Goal: Task Accomplishment & Management: Manage account settings

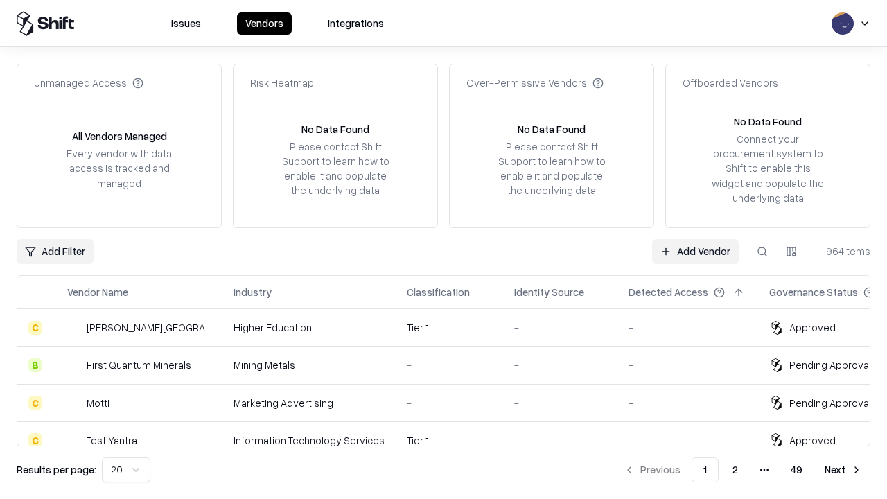
click at [695, 251] on link "Add Vendor" at bounding box center [695, 251] width 87 height 25
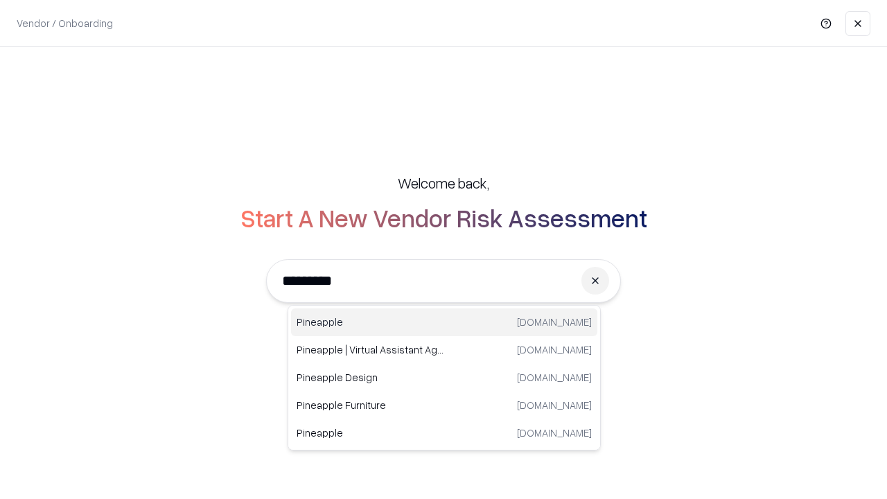
click at [444, 322] on div "Pineapple pineappleenergy.com" at bounding box center [444, 322] width 306 height 28
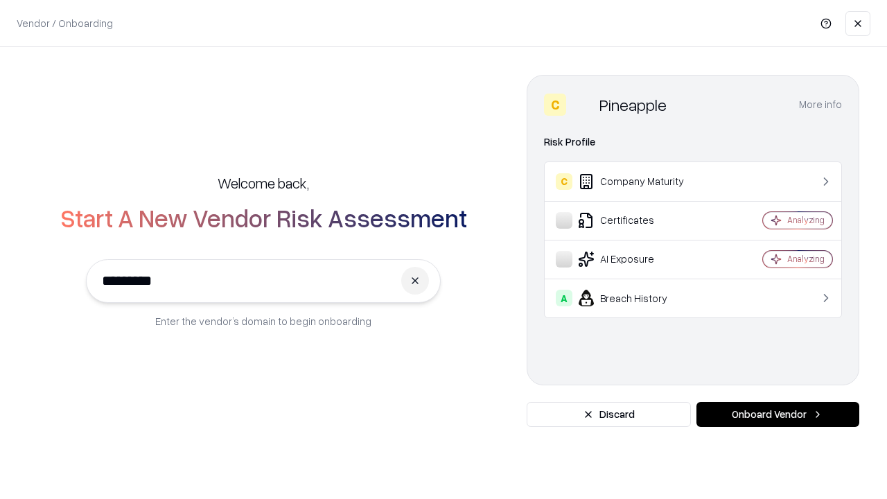
type input "*********"
click at [778, 415] on button "Onboard Vendor" at bounding box center [778, 414] width 163 height 25
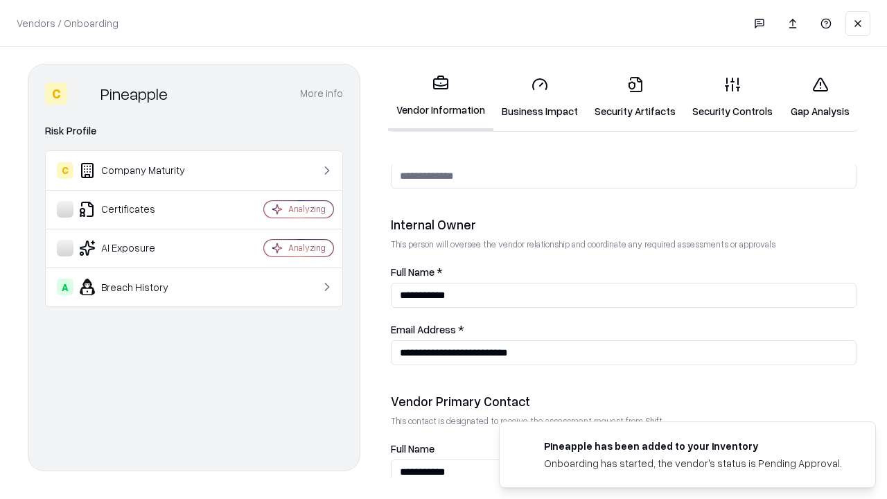
scroll to position [718, 0]
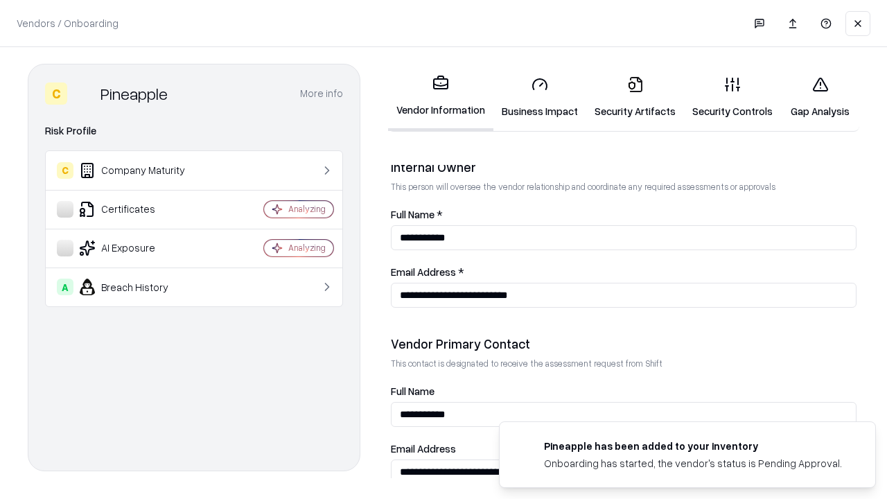
click at [540, 97] on link "Business Impact" at bounding box center [540, 97] width 93 height 64
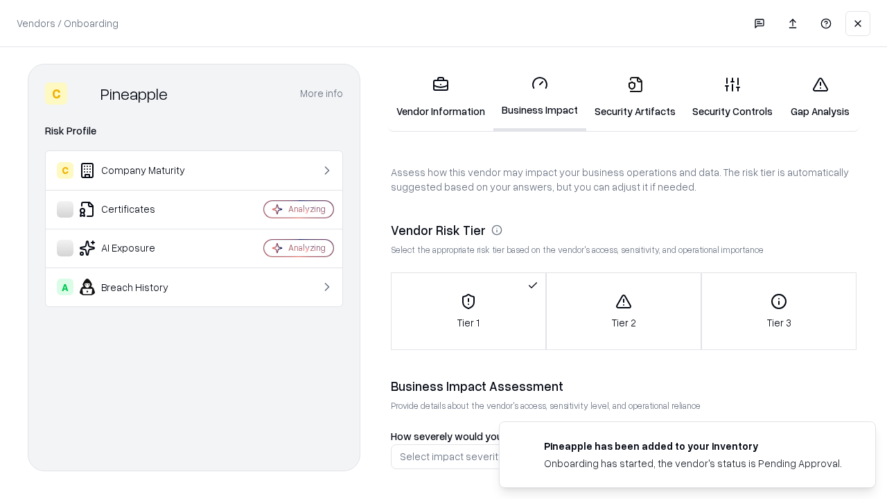
click at [635, 97] on link "Security Artifacts" at bounding box center [635, 97] width 98 height 64
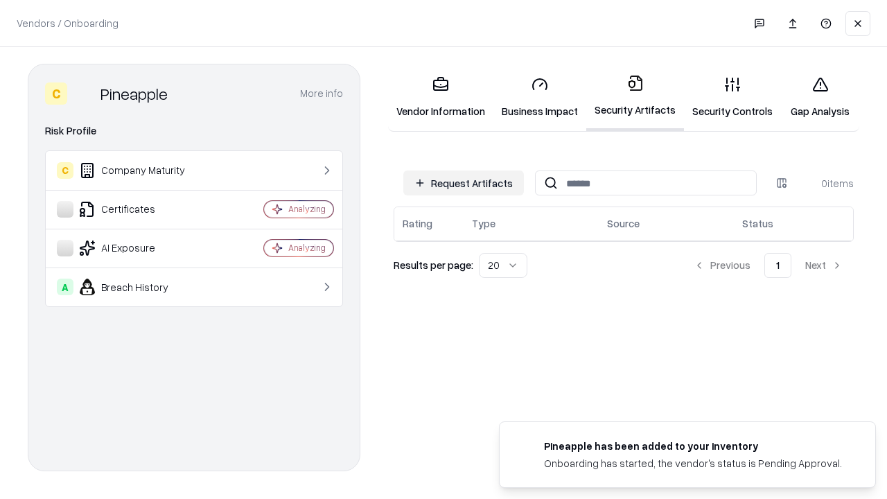
click at [464, 183] on button "Request Artifacts" at bounding box center [463, 183] width 121 height 25
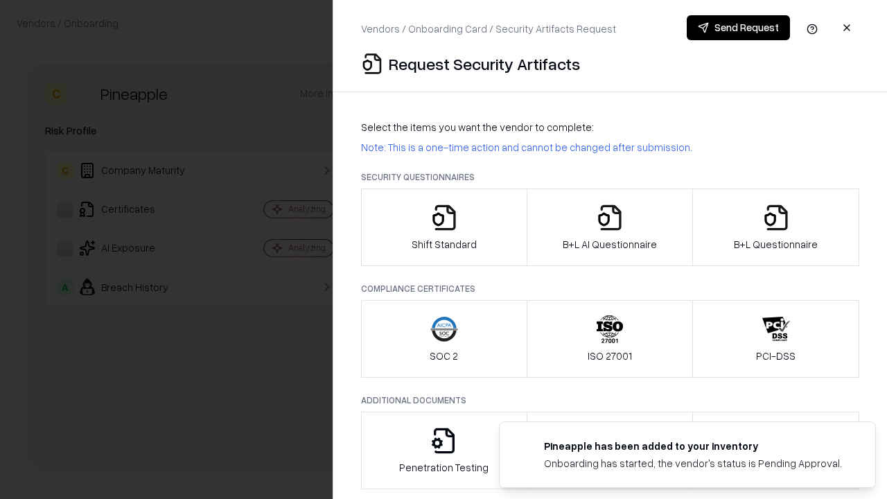
click at [444, 227] on icon "button" at bounding box center [445, 218] width 28 height 28
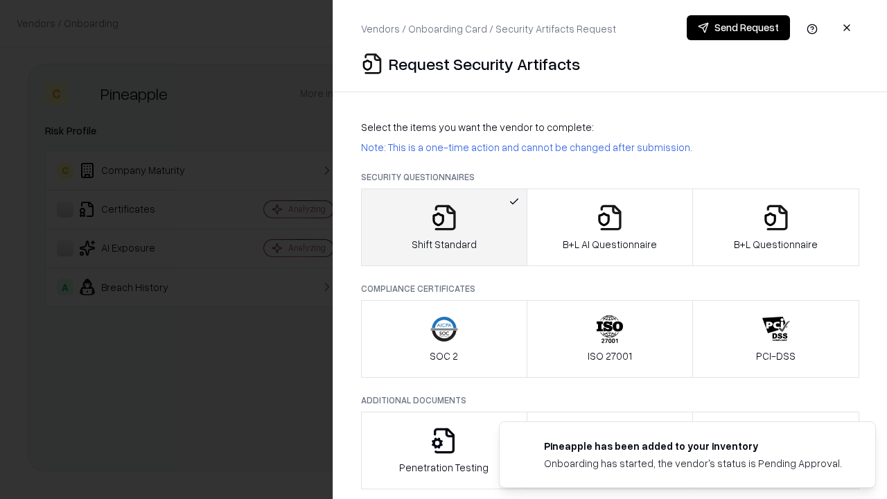
click at [738, 28] on button "Send Request" at bounding box center [738, 27] width 103 height 25
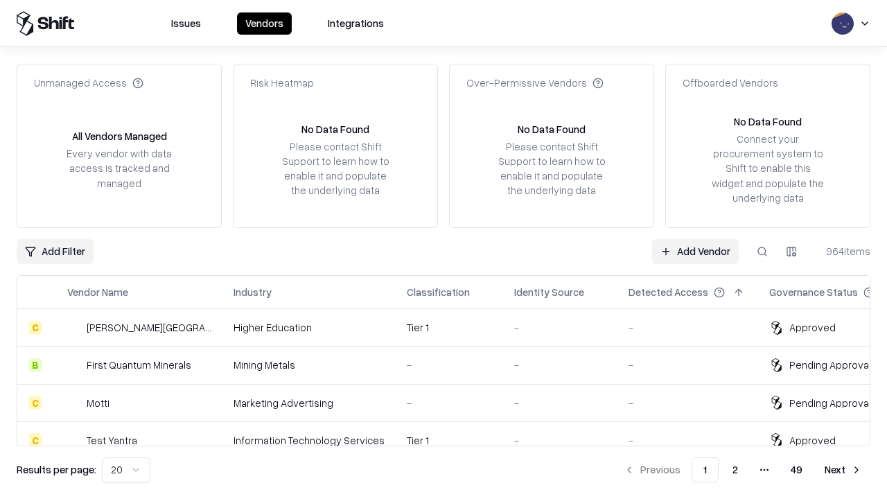
click at [763, 251] on button at bounding box center [762, 251] width 25 height 25
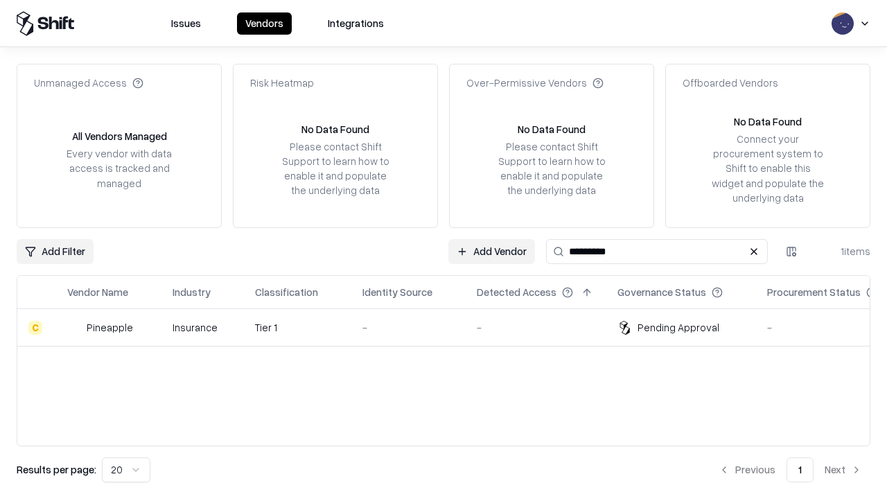
type input "*********"
click at [452, 327] on div "-" at bounding box center [409, 327] width 92 height 15
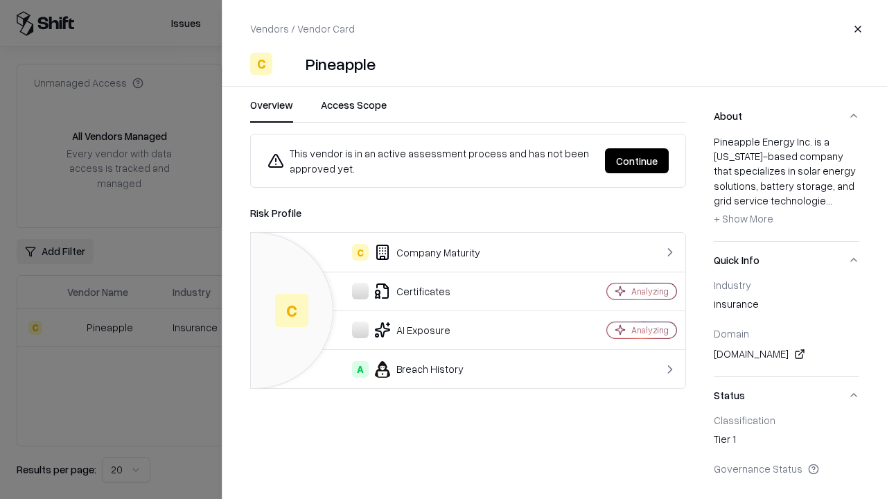
click at [637, 161] on button "Continue" at bounding box center [637, 160] width 64 height 25
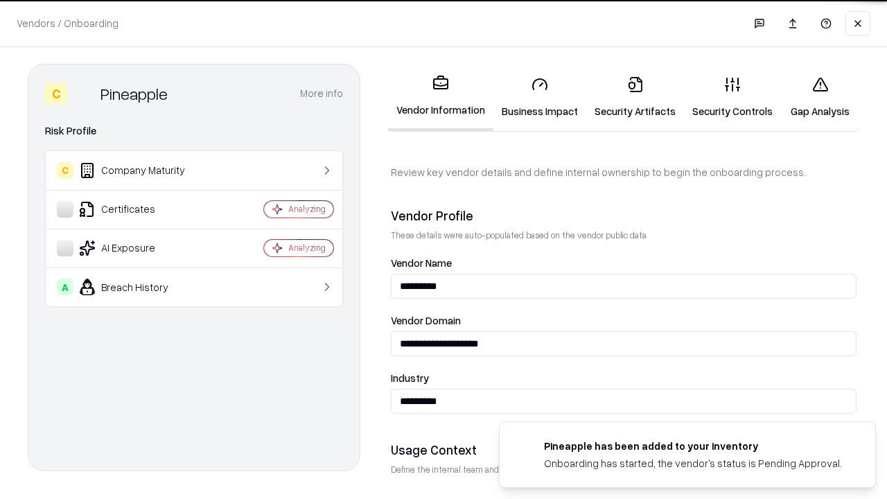
click at [635, 97] on link "Security Artifacts" at bounding box center [635, 97] width 98 height 64
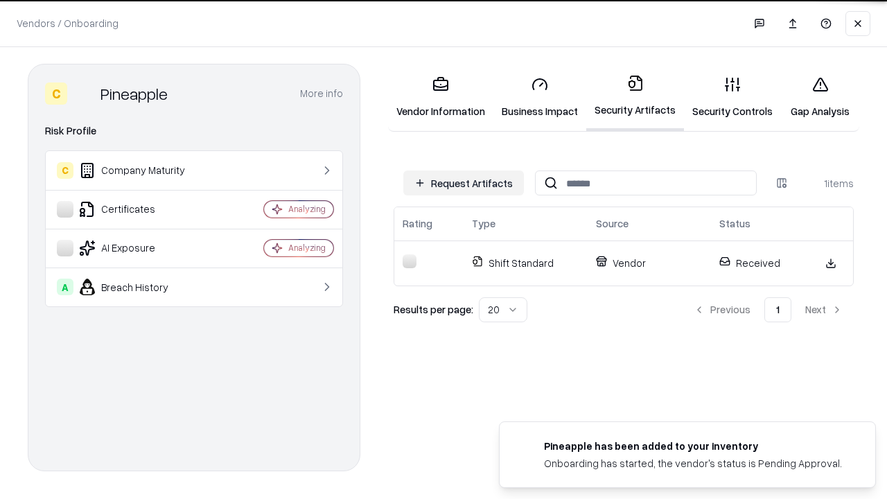
click at [820, 97] on link "Gap Analysis" at bounding box center [820, 97] width 78 height 64
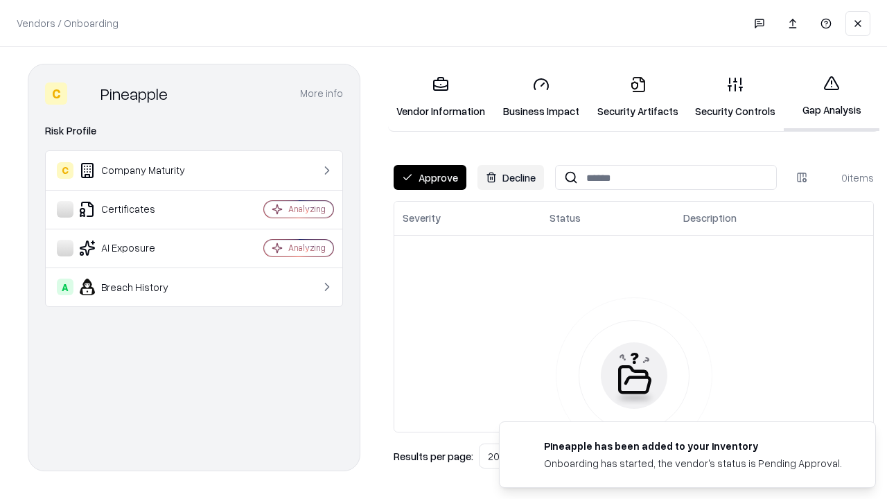
click at [430, 177] on button "Approve" at bounding box center [430, 177] width 73 height 25
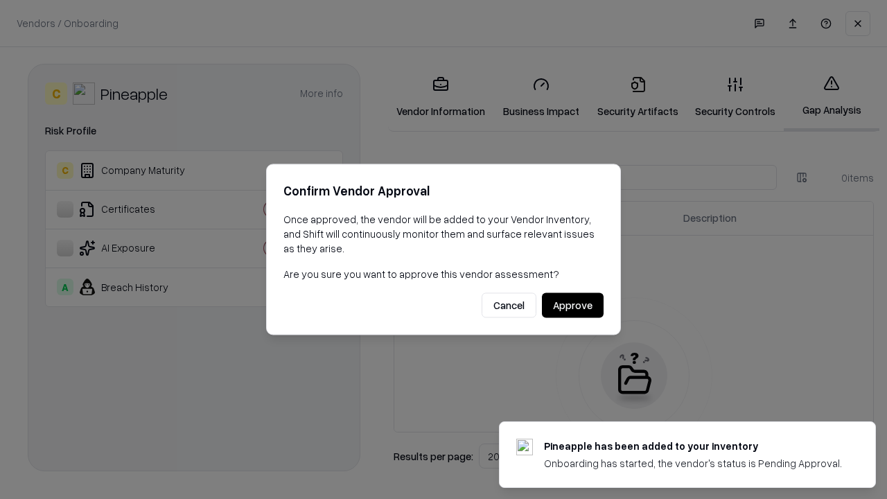
click at [573, 305] on button "Approve" at bounding box center [573, 305] width 62 height 25
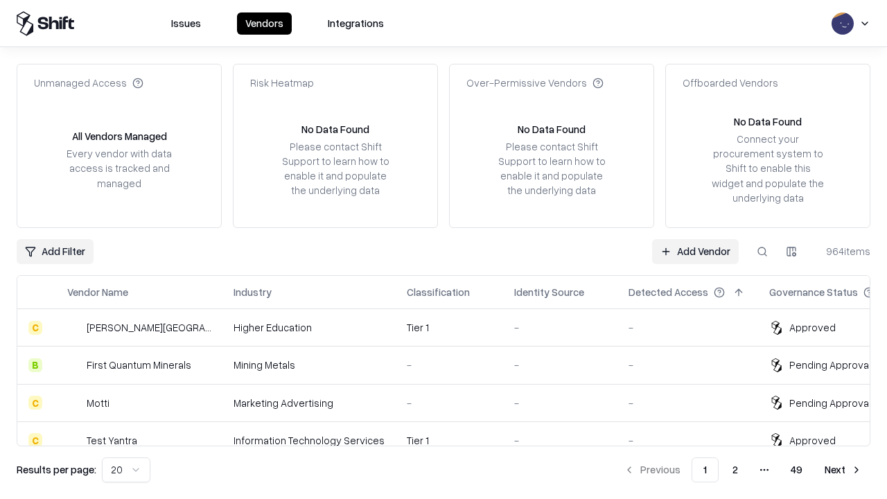
type input "*********"
click at [695, 251] on link "Add Vendor" at bounding box center [695, 251] width 87 height 25
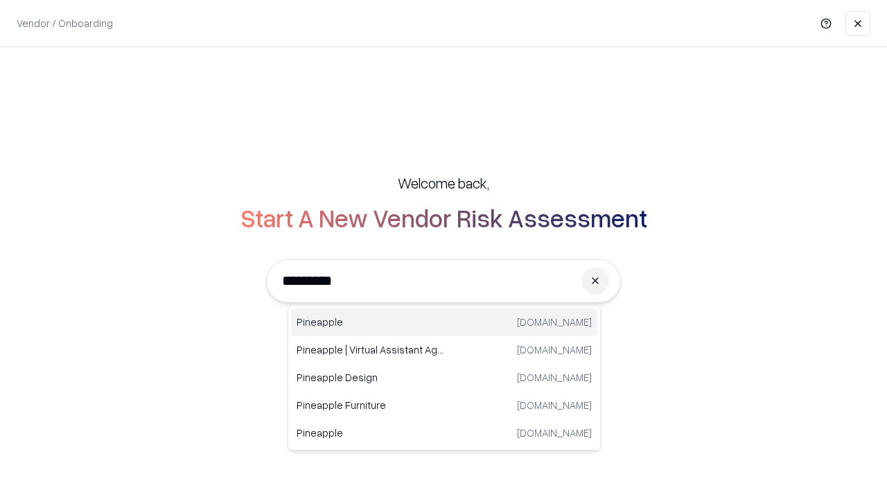
click at [444, 322] on div "Pineapple [DOMAIN_NAME]" at bounding box center [444, 322] width 306 height 28
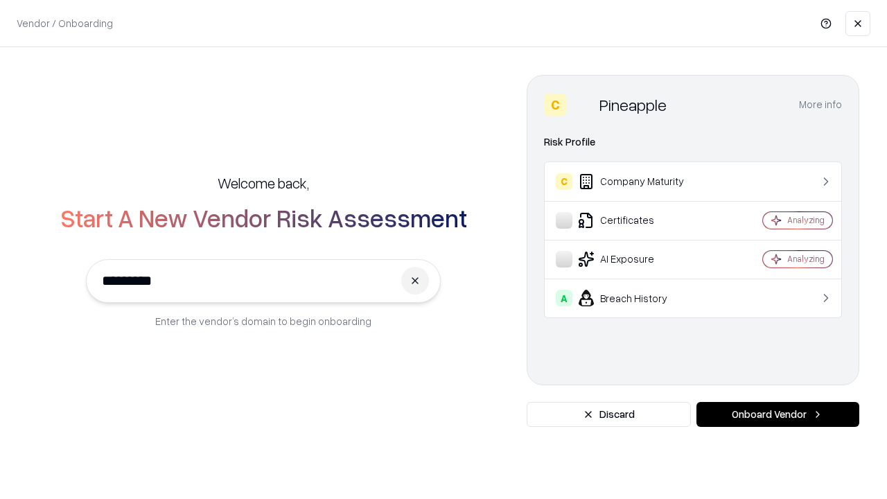
type input "*********"
click at [778, 415] on button "Onboard Vendor" at bounding box center [778, 414] width 163 height 25
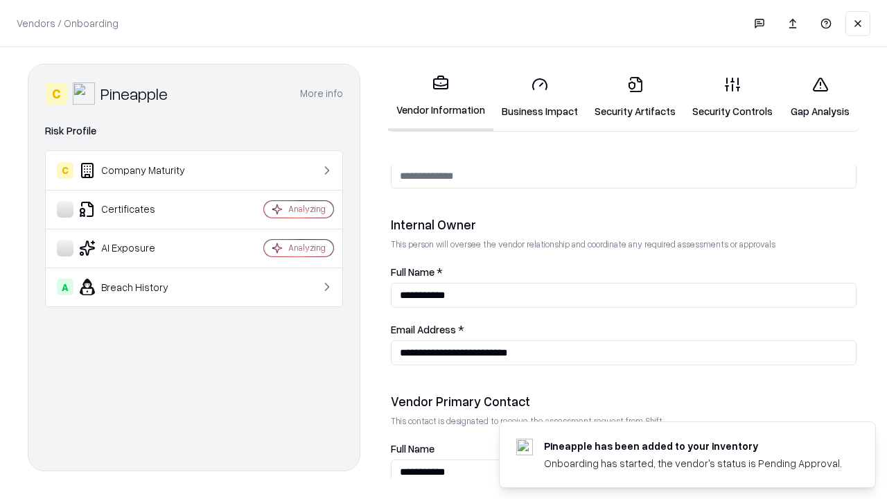
scroll to position [718, 0]
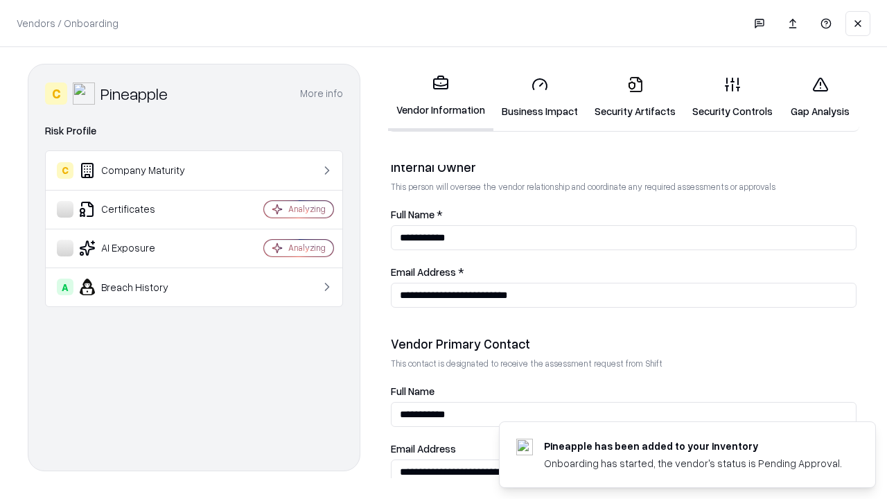
click at [820, 97] on link "Gap Analysis" at bounding box center [820, 97] width 78 height 64
